Goal: Manage account settings

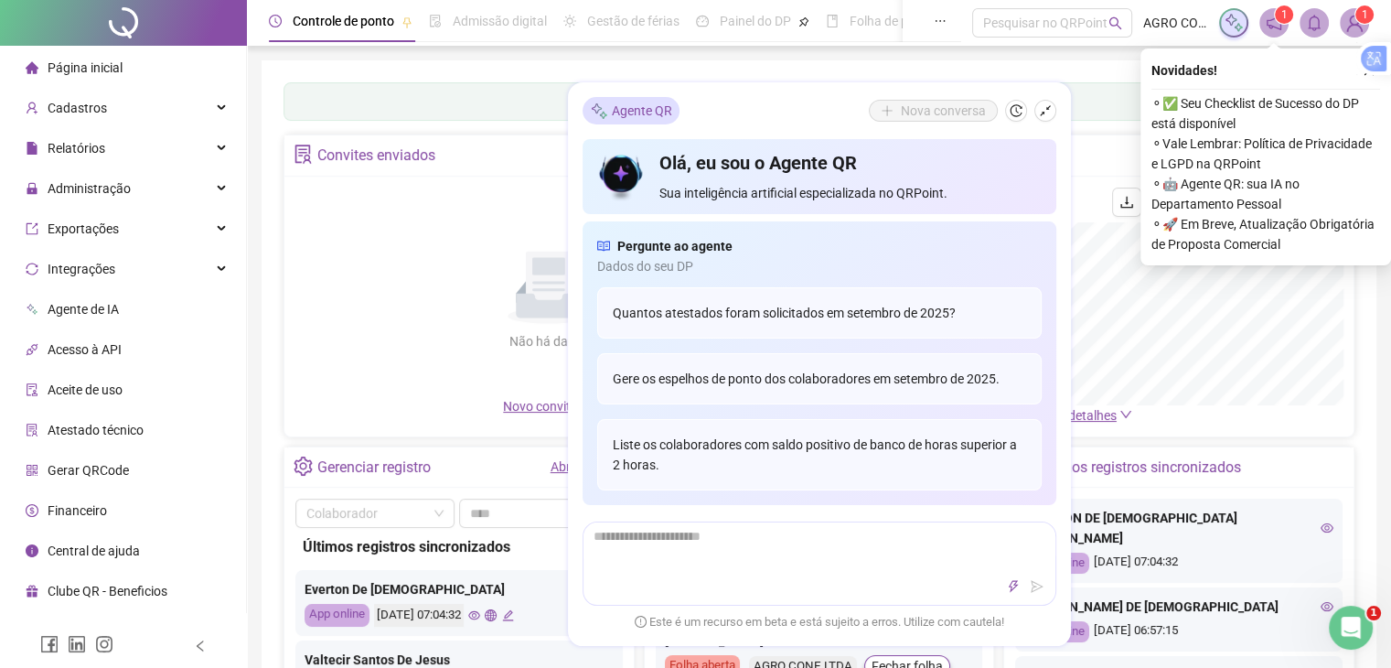
click at [1357, 22] on img at bounding box center [1354, 22] width 27 height 27
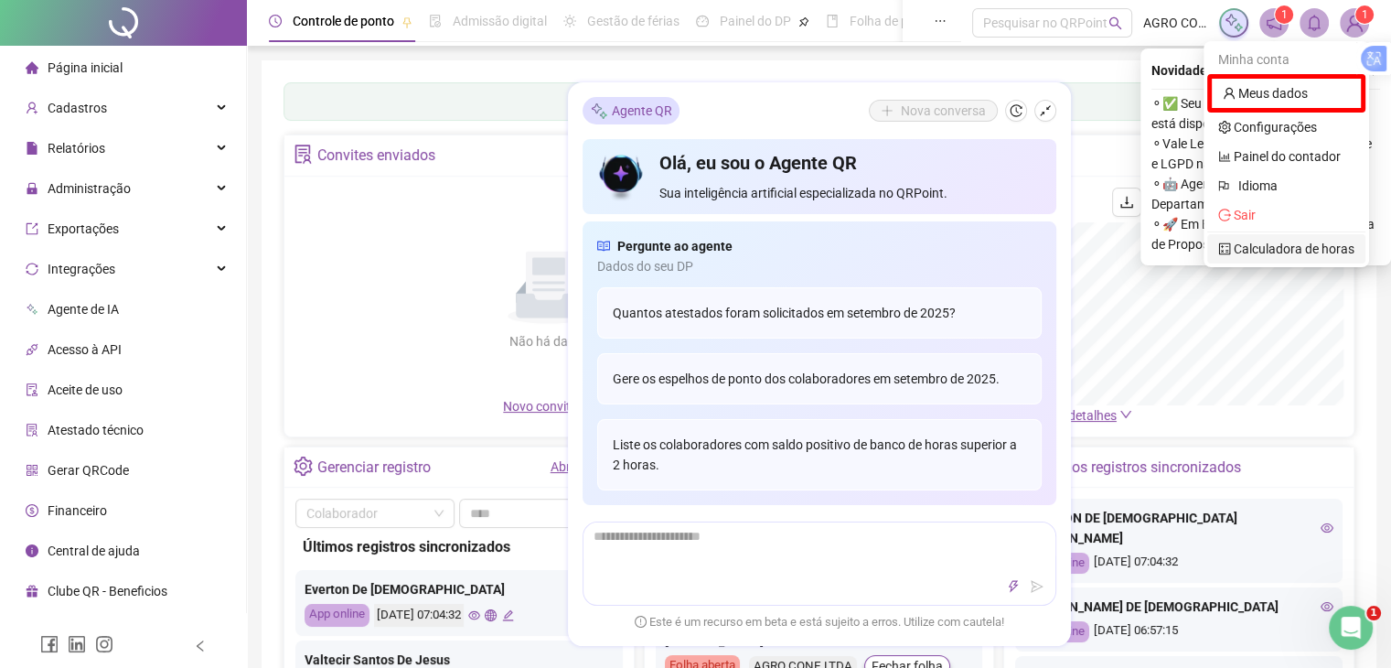
click at [1256, 219] on span "Sair" at bounding box center [1286, 215] width 136 height 20
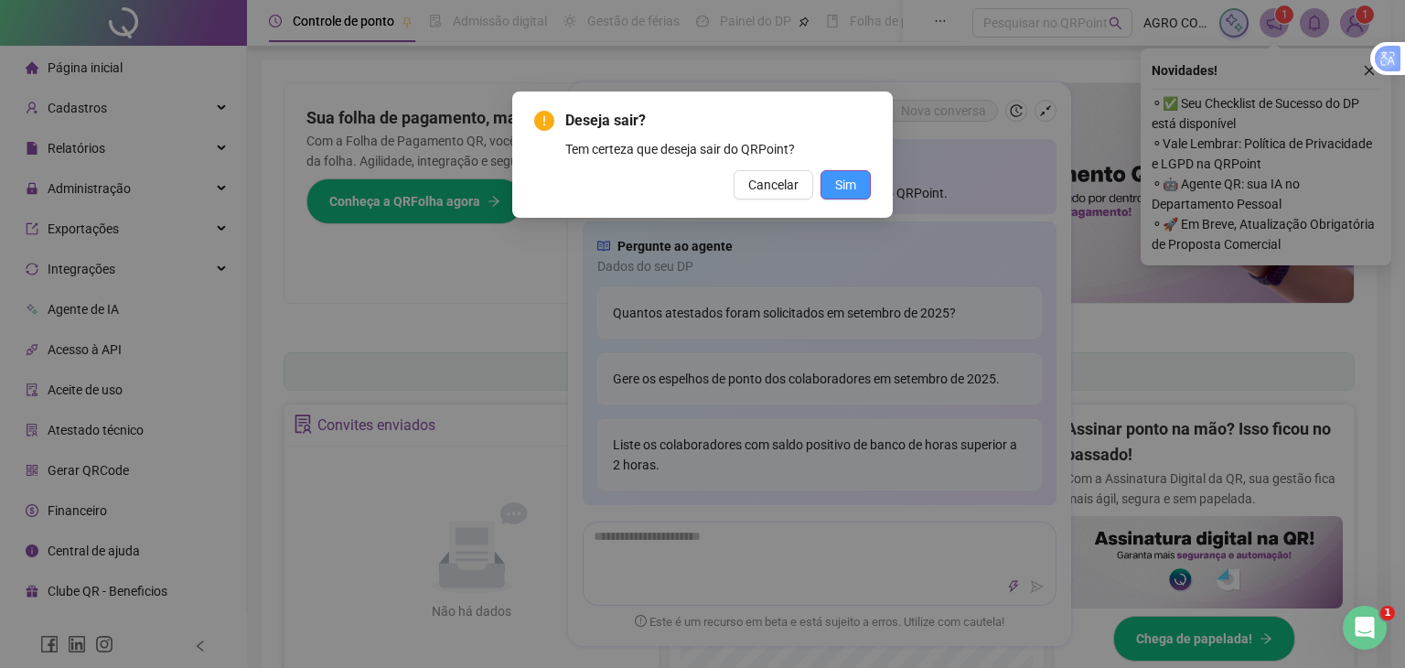
click at [840, 186] on span "Sim" at bounding box center [845, 185] width 21 height 20
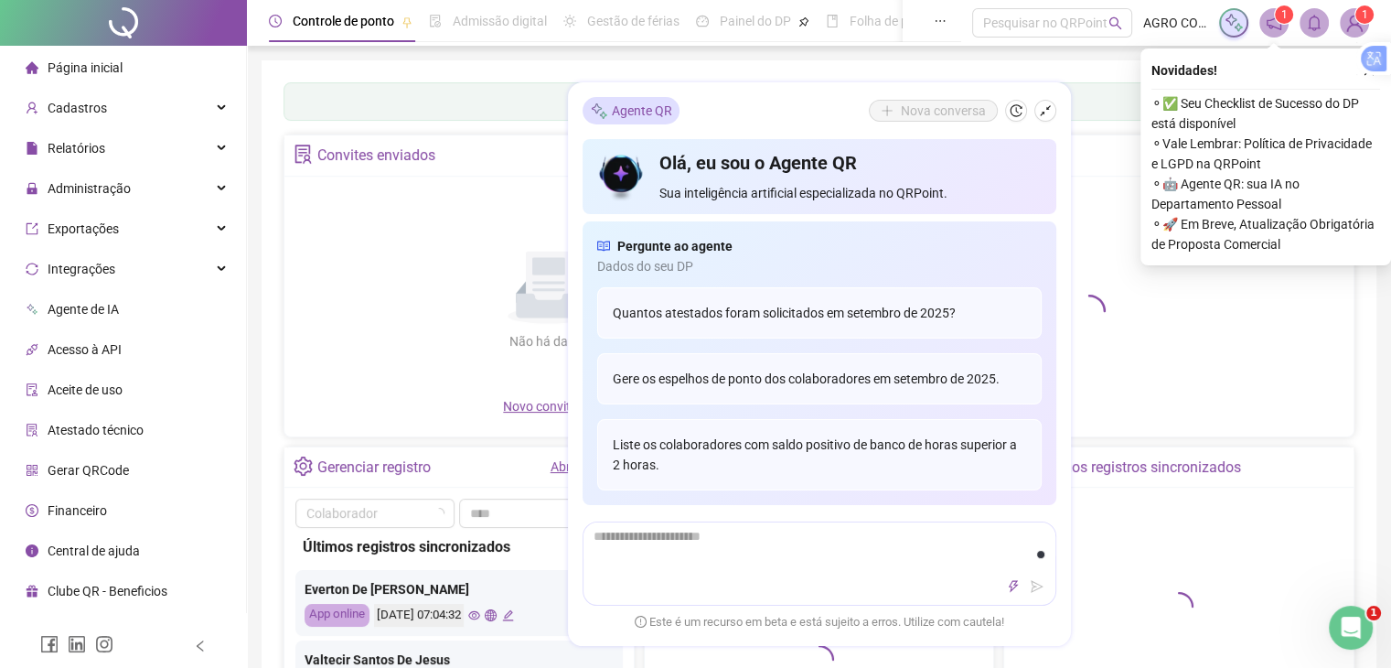
click at [1352, 19] on img at bounding box center [1354, 22] width 27 height 27
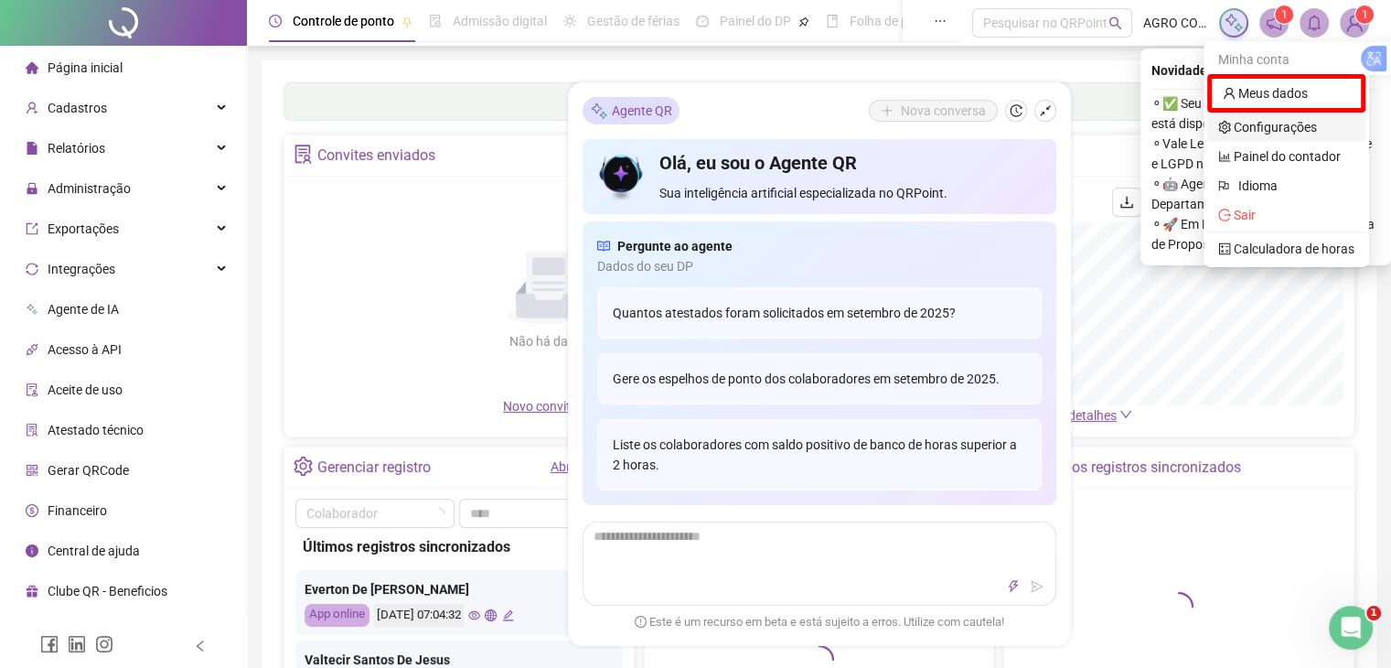
click at [1245, 133] on link "Configurações" at bounding box center [1267, 127] width 99 height 15
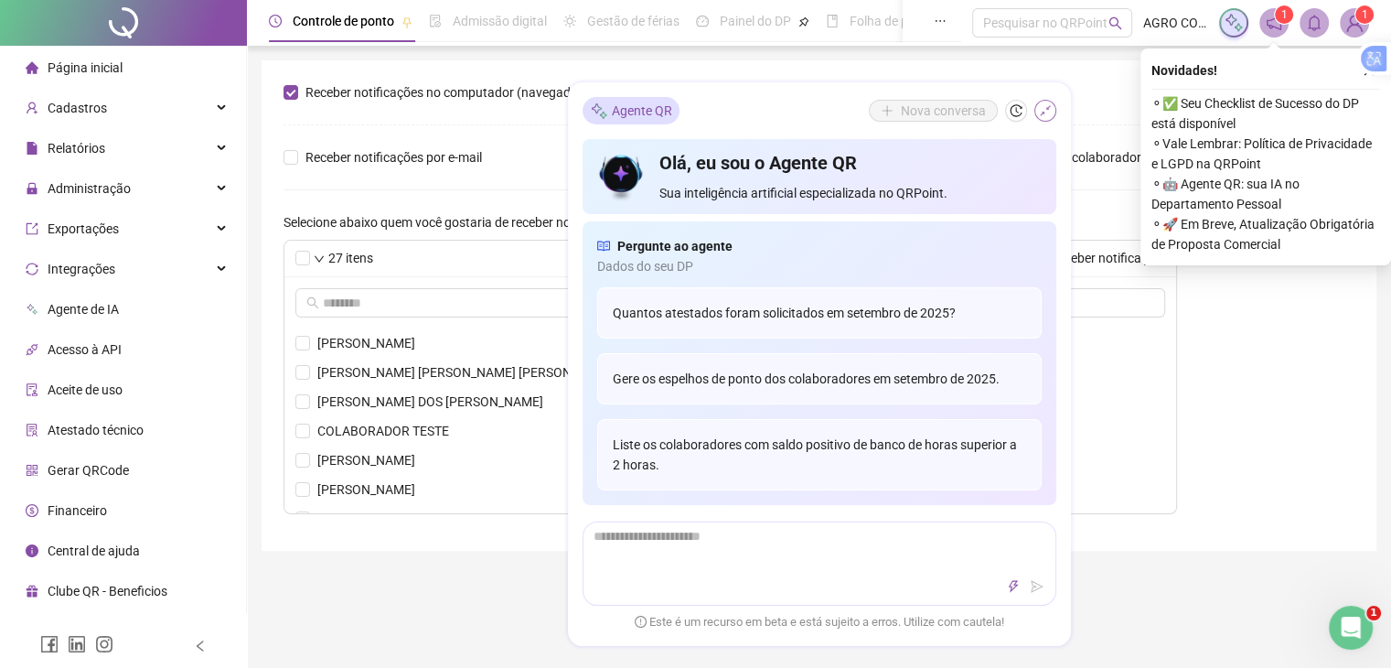
click at [1050, 111] on icon "shrink" at bounding box center [1045, 110] width 13 height 13
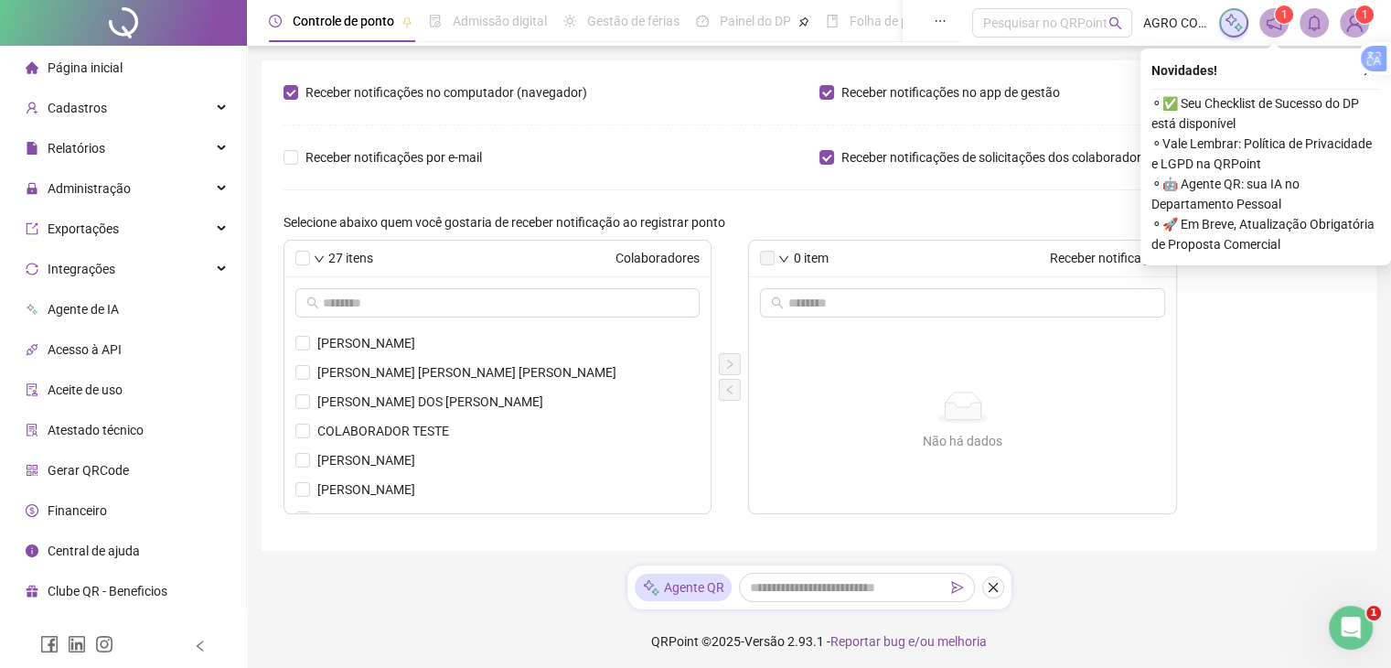
click at [1351, 19] on img at bounding box center [1354, 22] width 27 height 27
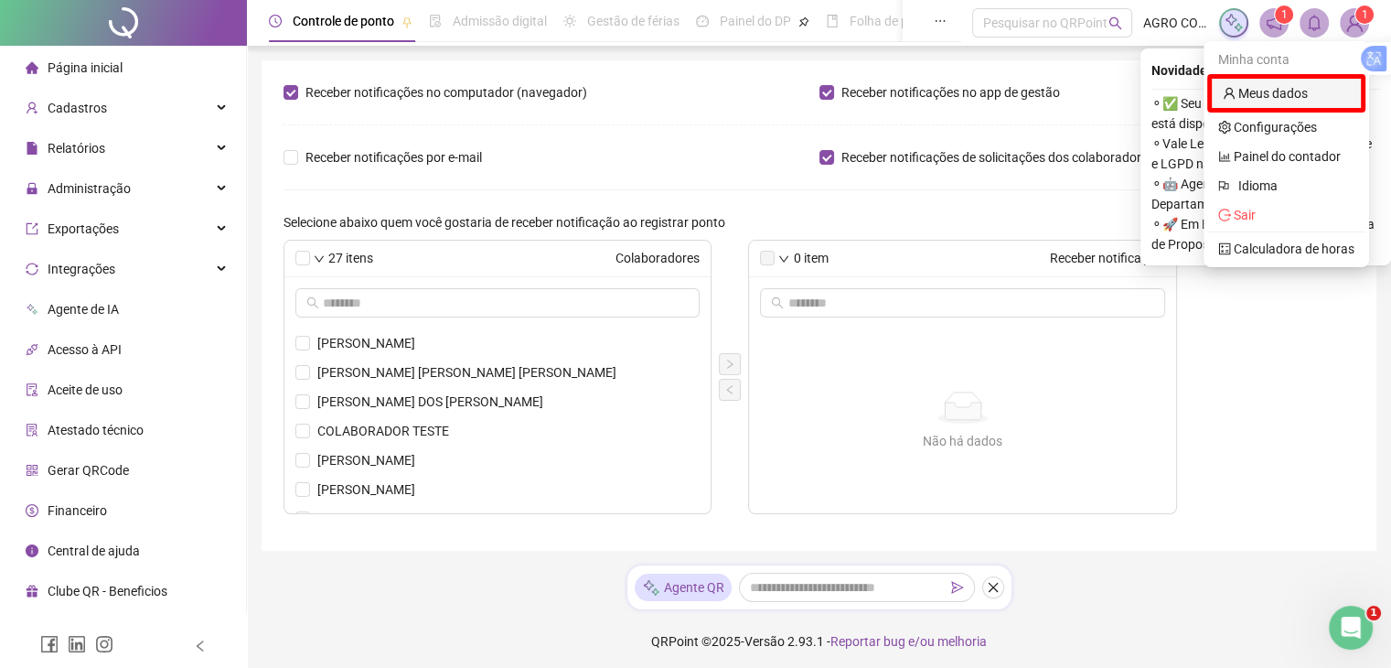
click at [1253, 97] on link "Meus dados" at bounding box center [1265, 93] width 85 height 15
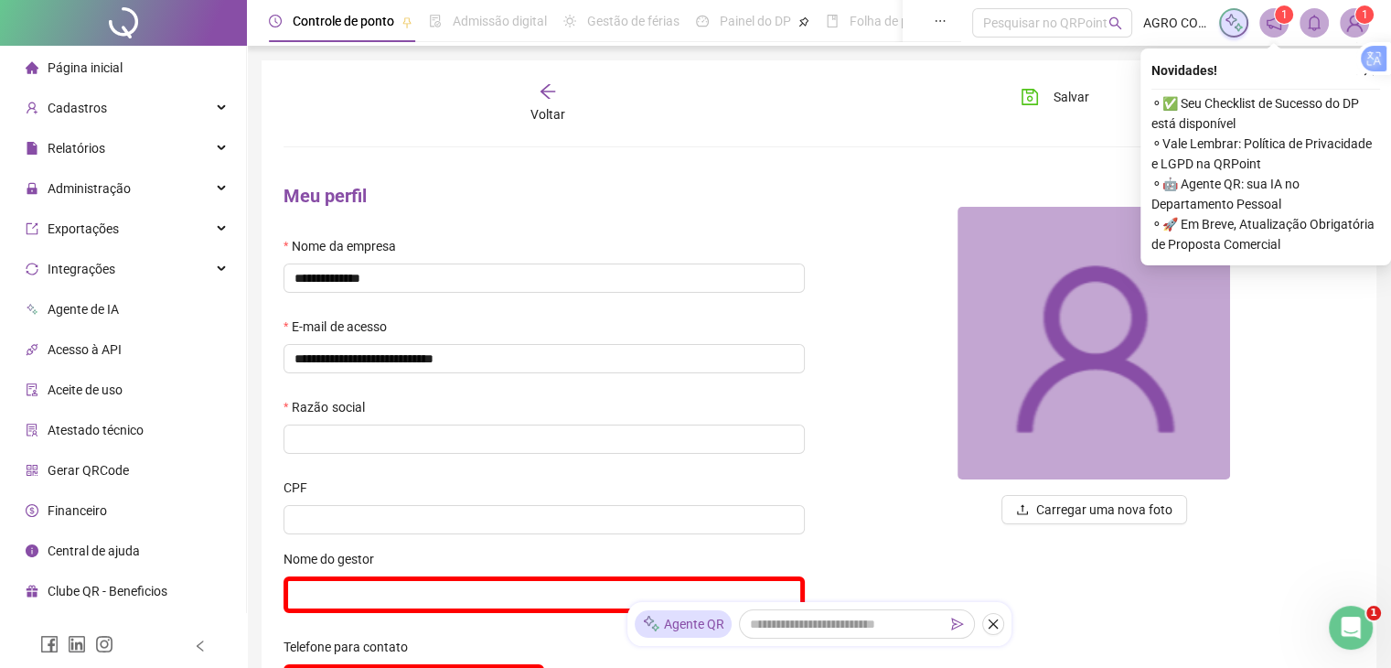
type input "**********"
click at [1089, 74] on div "**********" at bounding box center [819, 619] width 1115 height 1119
click at [1352, 19] on img at bounding box center [1354, 22] width 27 height 27
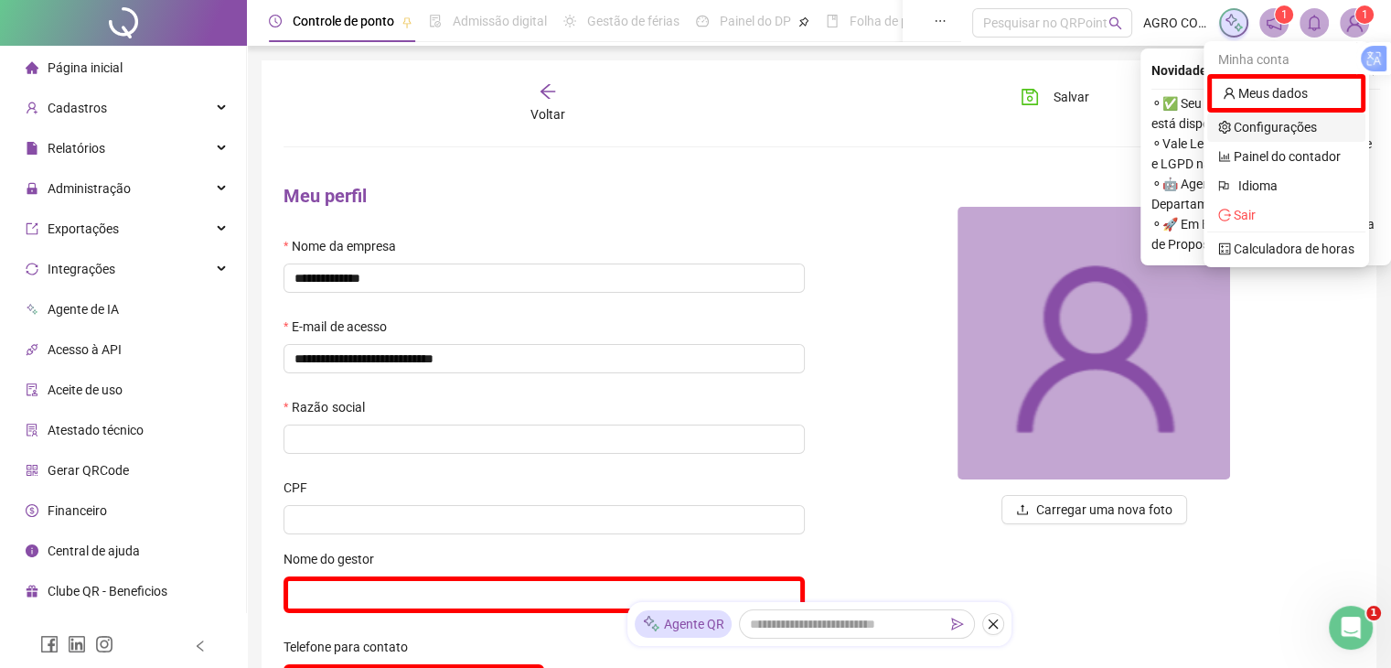
click at [1266, 129] on link "Configurações" at bounding box center [1267, 127] width 99 height 15
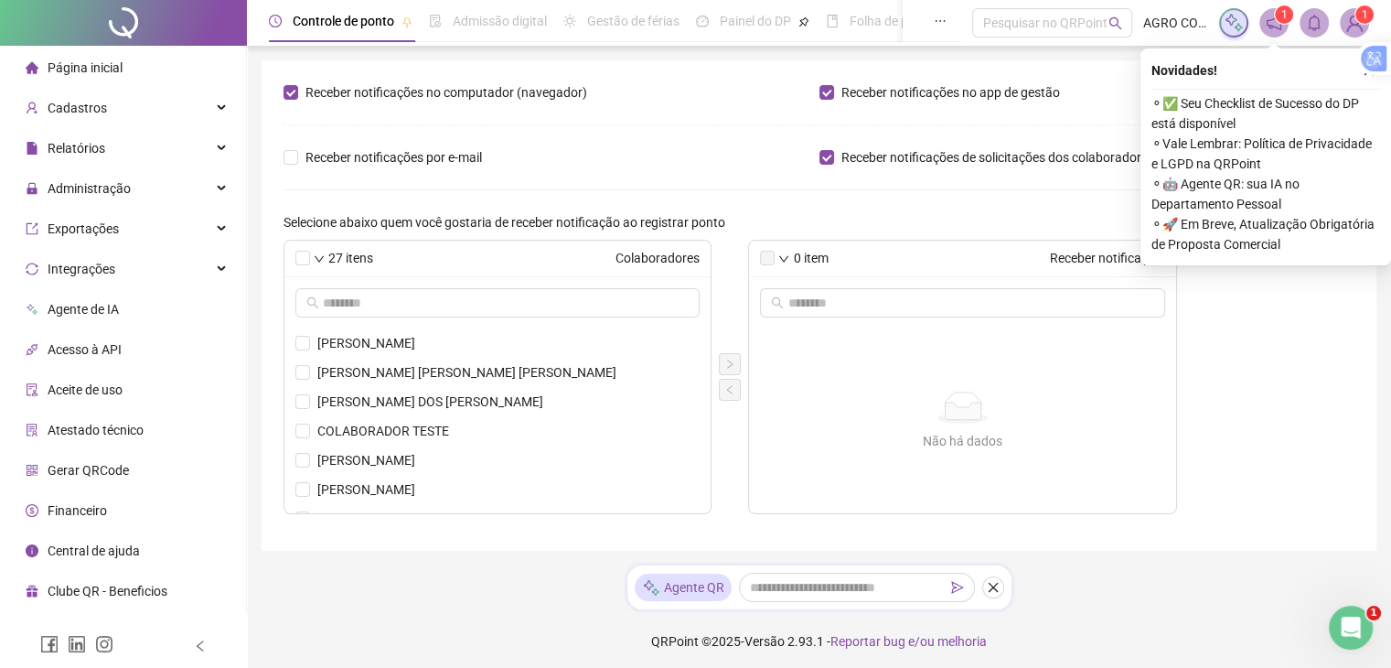
click at [832, 55] on div "Controle [PERSON_NAME] Admissão digital Gestão de férias Painel do DP Folha de …" at bounding box center [819, 336] width 1144 height 673
